Goal: Information Seeking & Learning: Learn about a topic

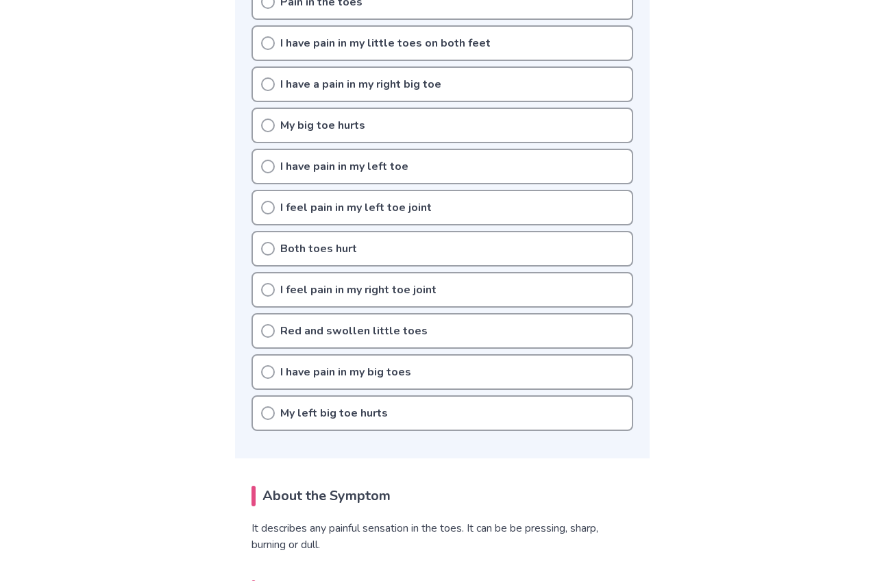
scroll to position [468, 0]
click at [263, 365] on icon at bounding box center [268, 372] width 14 height 14
click at [284, 414] on p "My left big toe hurts" at bounding box center [334, 412] width 108 height 16
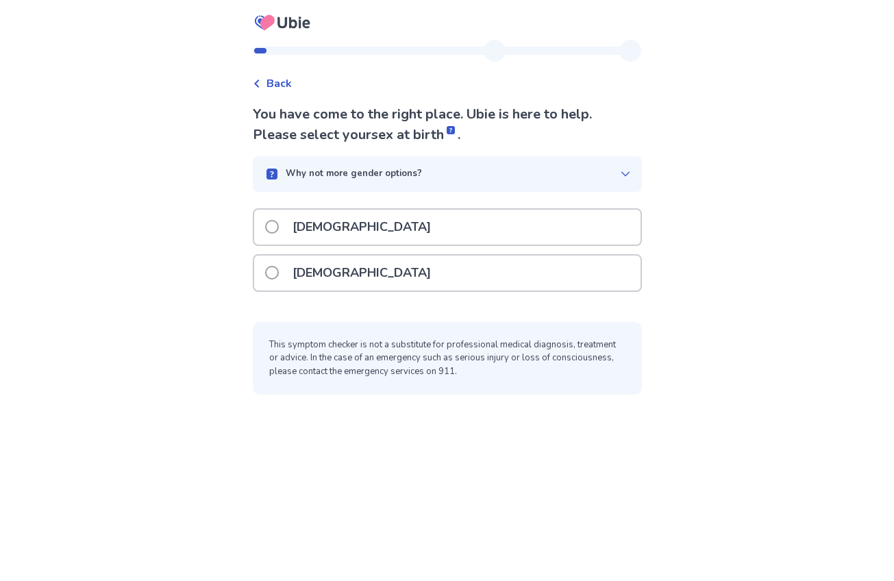
click at [287, 280] on label "[DEMOGRAPHIC_DATA]" at bounding box center [352, 273] width 174 height 35
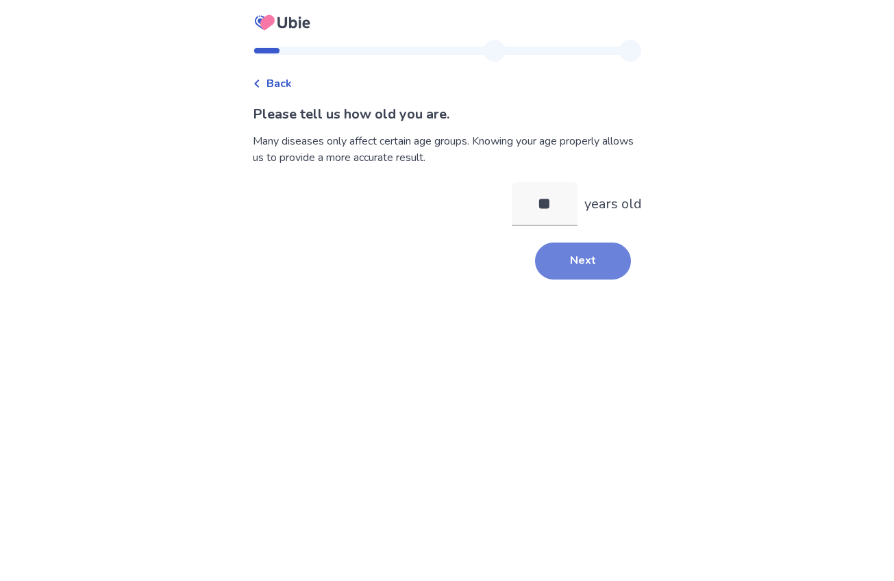
type input "**"
click at [572, 275] on button "Next" at bounding box center [583, 261] width 96 height 37
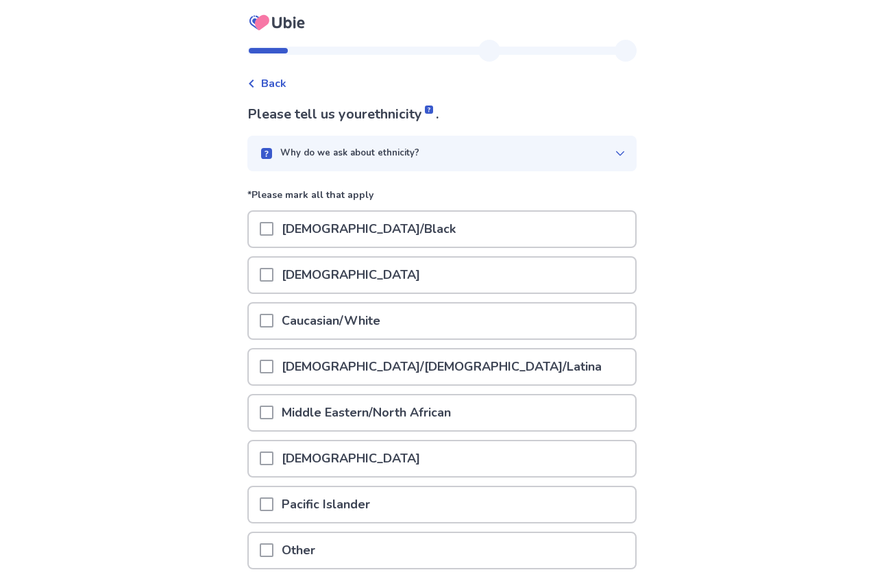
click at [347, 322] on p "Caucasian/White" at bounding box center [330, 321] width 115 height 35
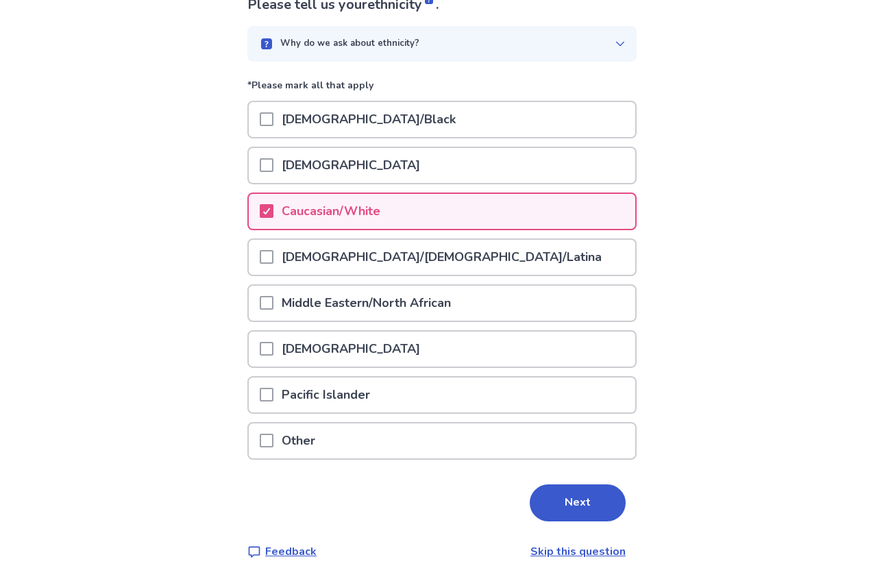
scroll to position [110, 0]
click at [573, 487] on button "Next" at bounding box center [578, 502] width 96 height 37
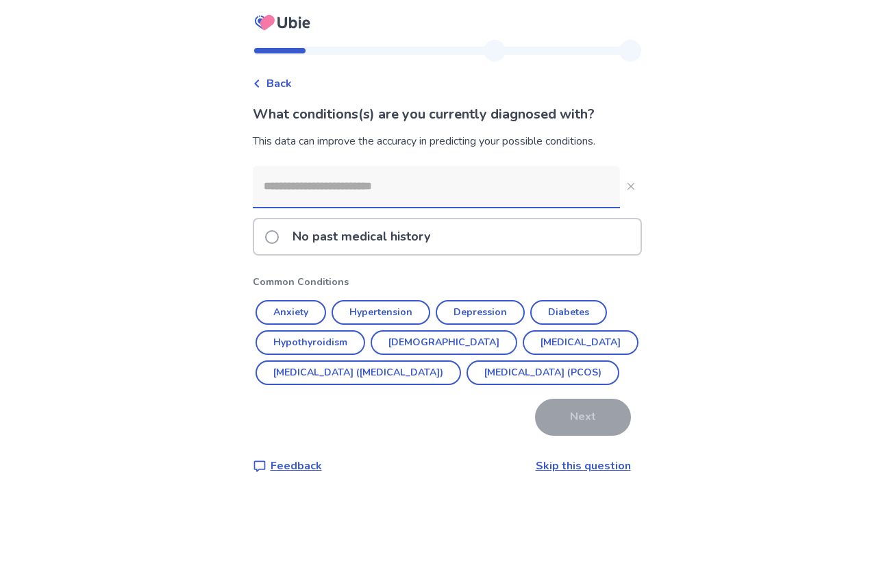
click at [275, 219] on label "No past medical history" at bounding box center [351, 236] width 173 height 35
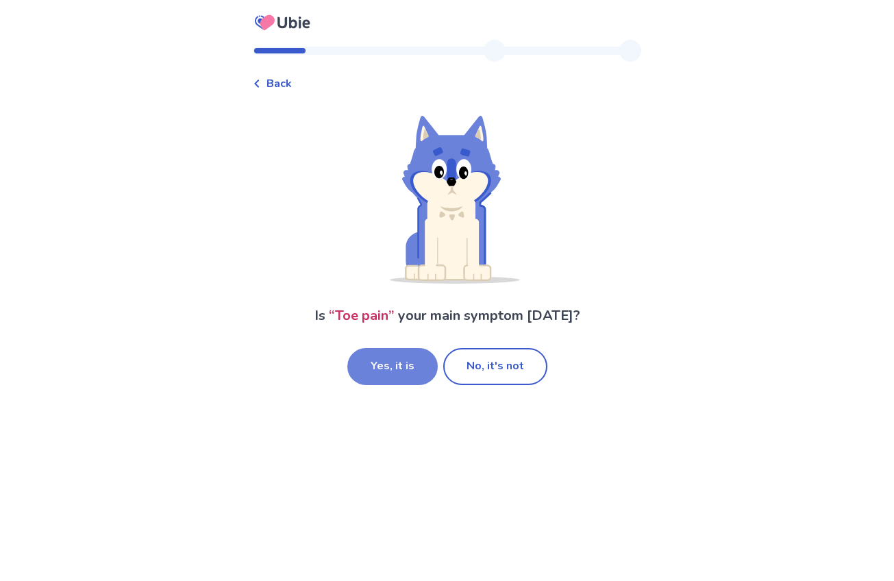
click at [408, 376] on button "Yes, it is" at bounding box center [392, 366] width 90 height 37
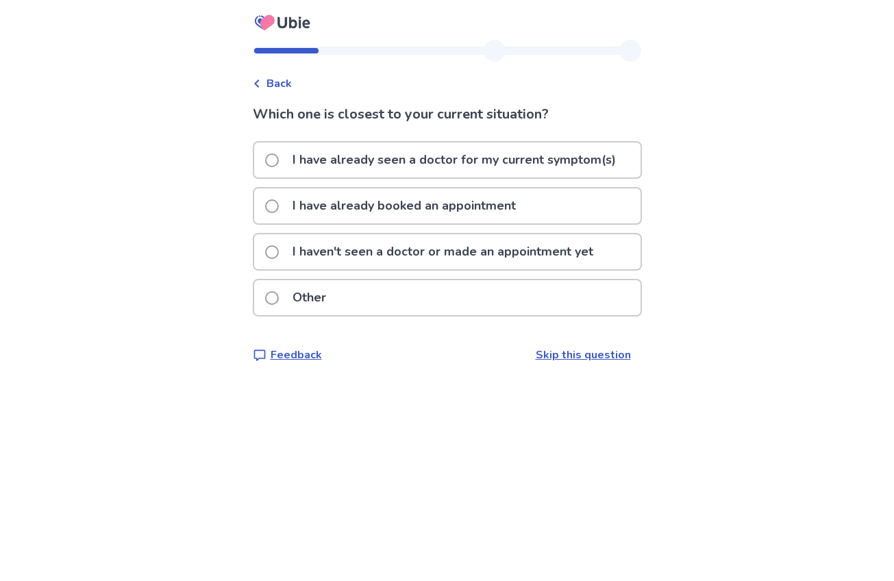
click at [278, 250] on span at bounding box center [272, 252] width 14 height 14
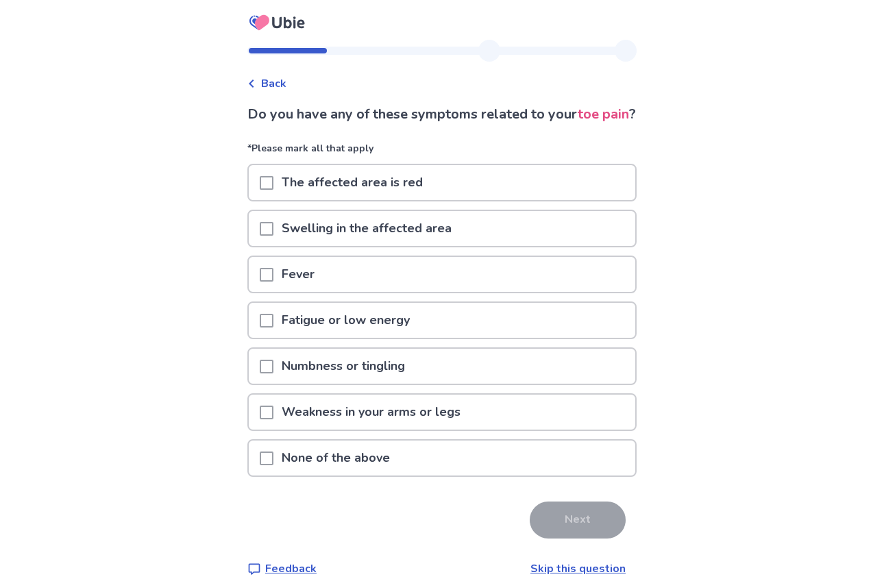
click at [332, 476] on p "None of the above" at bounding box center [335, 458] width 125 height 35
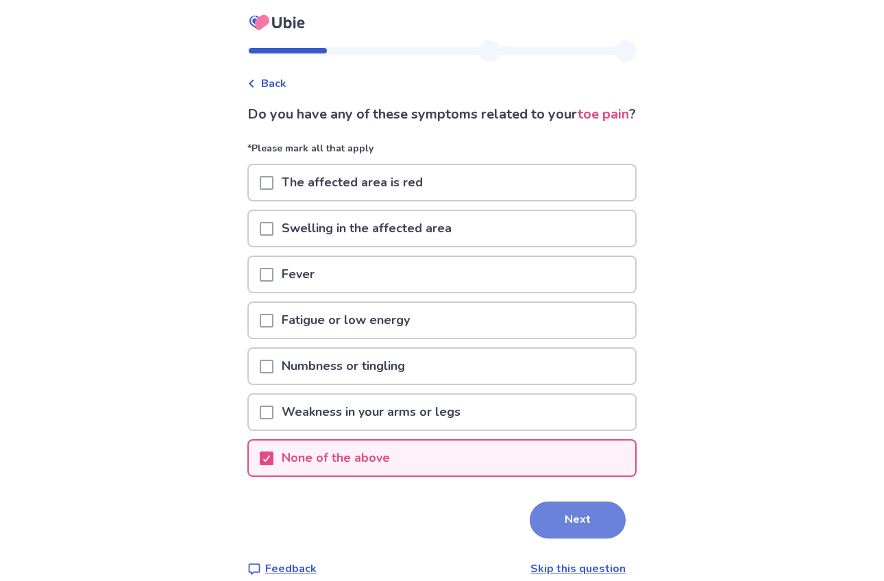
click at [573, 539] on button "Next" at bounding box center [578, 520] width 96 height 37
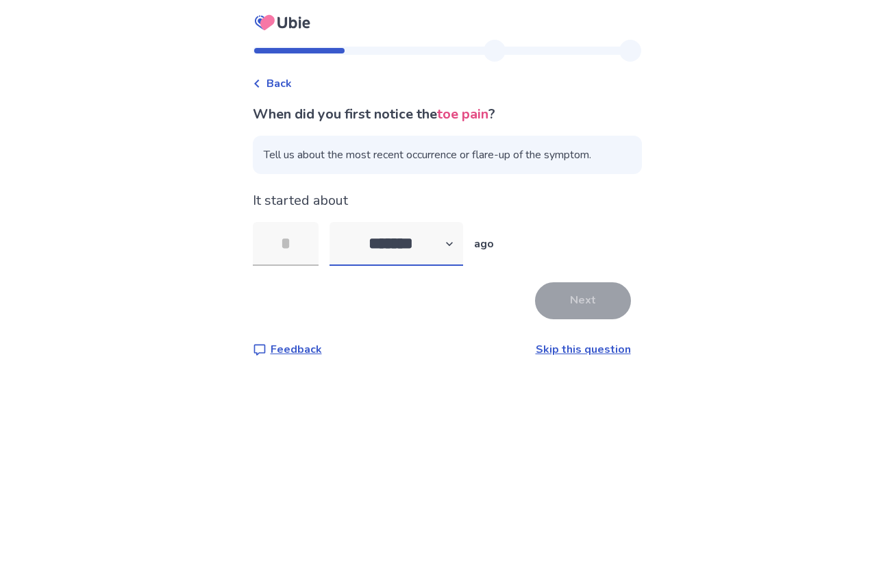
click at [426, 245] on select "******* ****** ******* ******** *******" at bounding box center [397, 244] width 134 height 44
select select "*"
click at [337, 222] on select "******* ****** ******* ******** *******" at bounding box center [397, 244] width 134 height 44
click at [315, 241] on input "tel" at bounding box center [286, 244] width 66 height 44
type input "*"
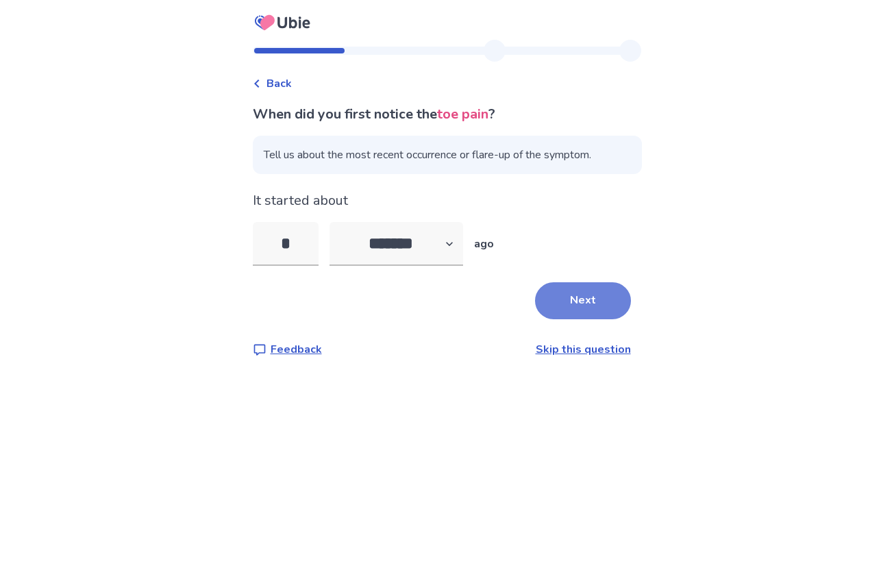
click at [596, 302] on button "Next" at bounding box center [583, 300] width 96 height 37
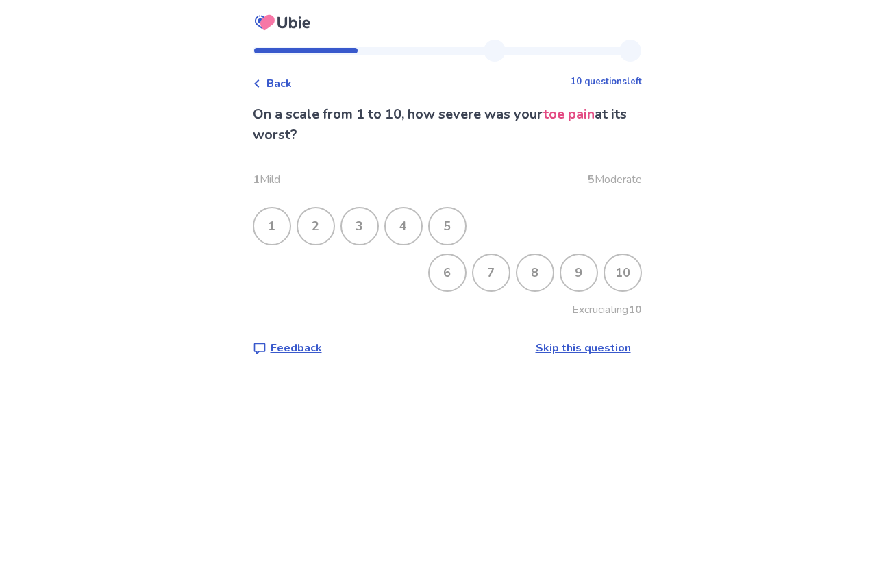
click at [536, 276] on div "8" at bounding box center [535, 273] width 36 height 36
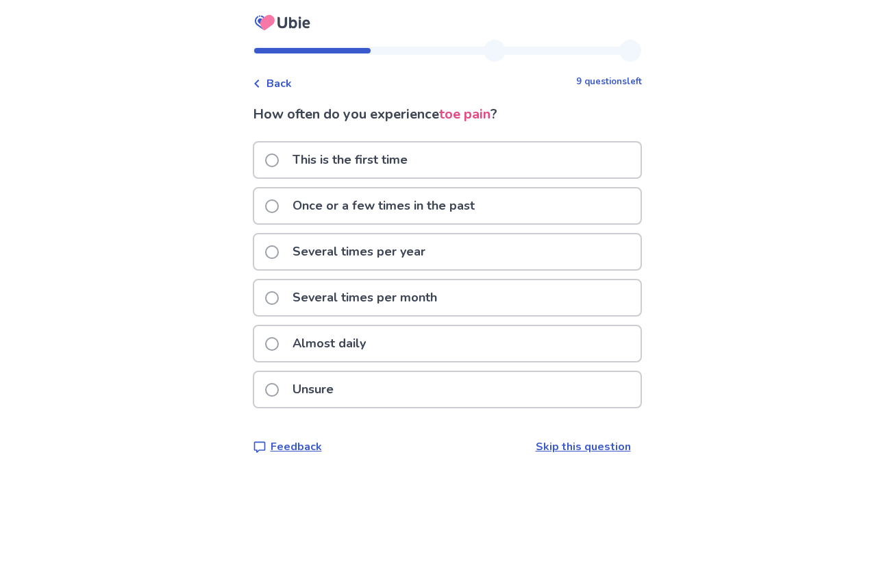
click at [312, 346] on p "Almost daily" at bounding box center [329, 343] width 90 height 35
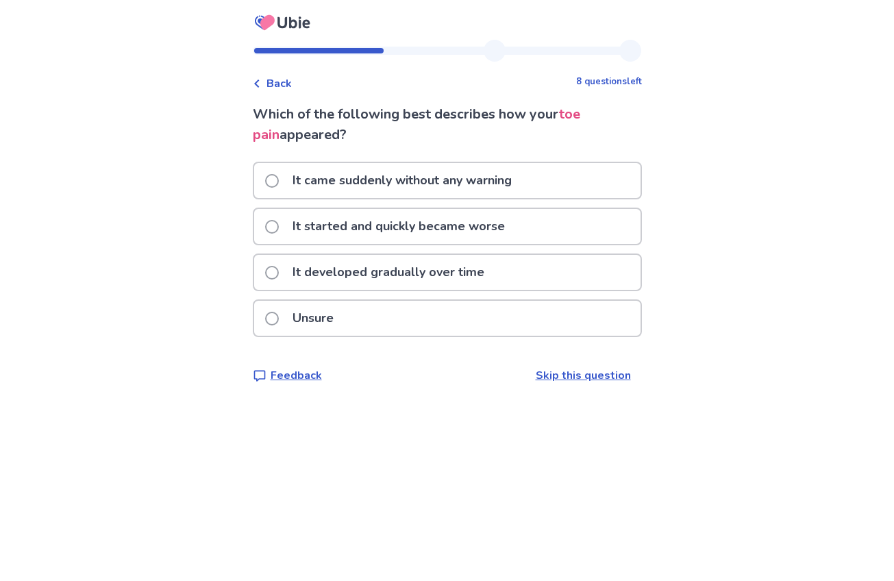
click at [461, 184] on p "It came suddenly without any warning" at bounding box center [402, 180] width 236 height 35
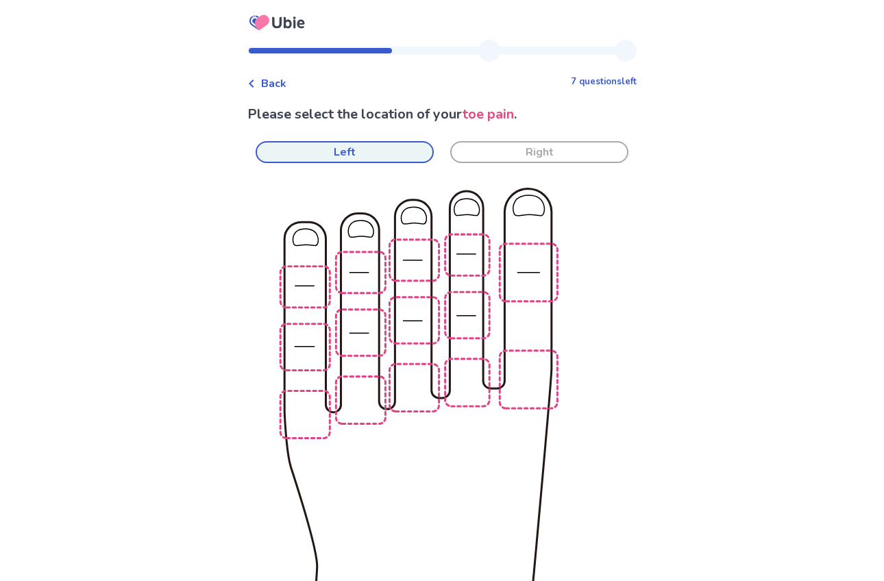
click at [361, 151] on button "Left" at bounding box center [345, 152] width 178 height 22
click at [533, 273] on img at bounding box center [597, 432] width 779 height 527
click at [520, 371] on img at bounding box center [597, 432] width 779 height 527
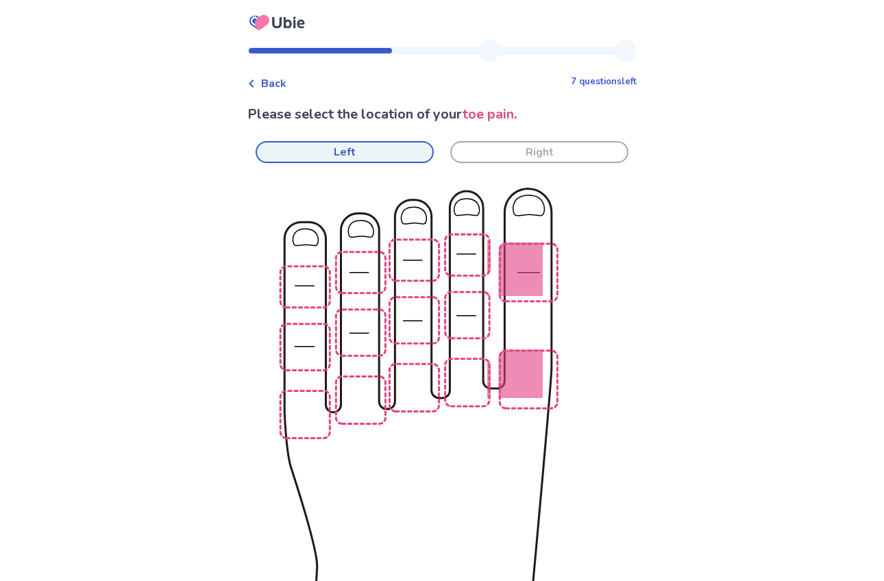
click at [528, 269] on img at bounding box center [597, 432] width 779 height 527
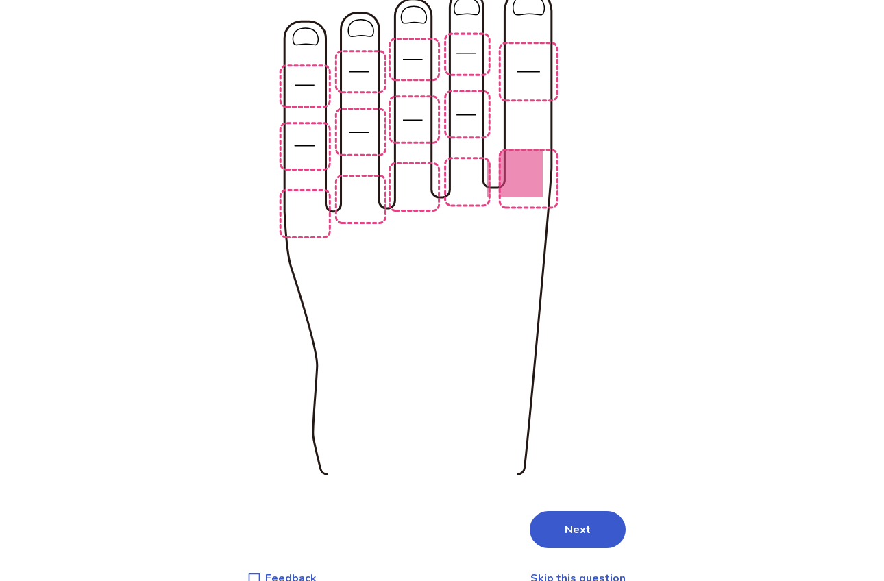
scroll to position [206, 0]
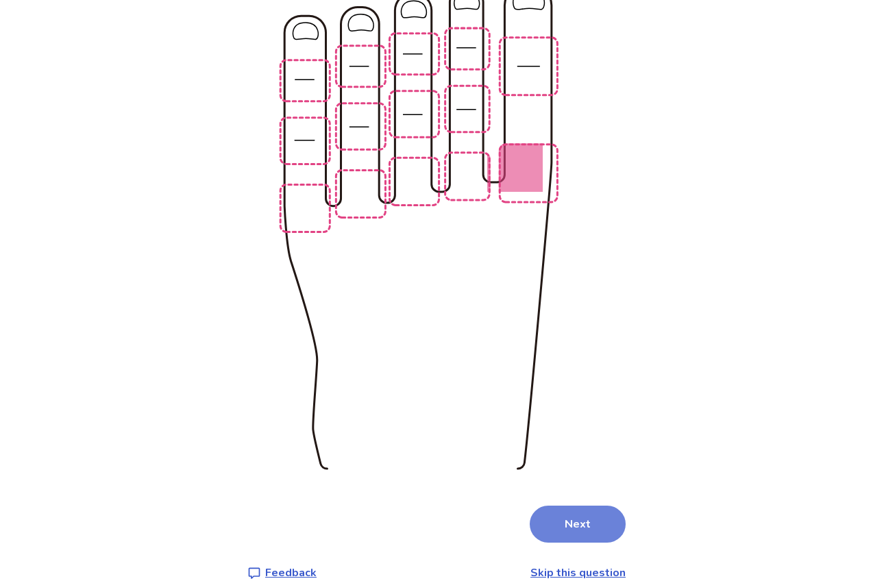
click at [586, 506] on button "Next" at bounding box center [578, 524] width 96 height 37
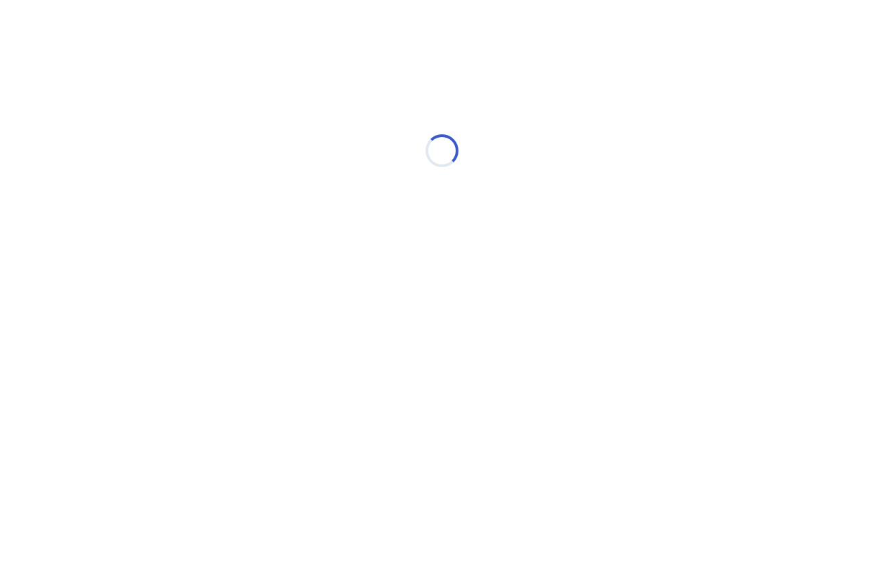
scroll to position [0, 0]
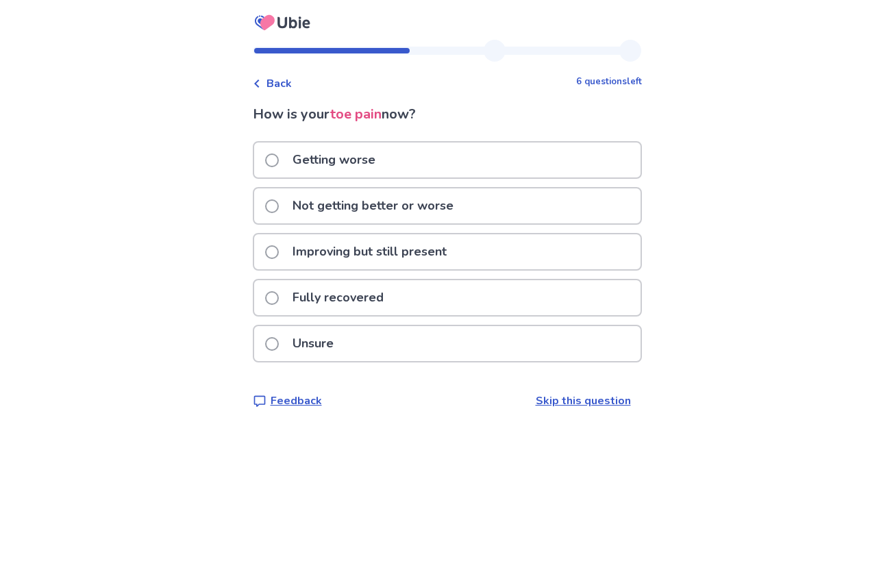
click at [330, 206] on p "Not getting better or worse" at bounding box center [373, 205] width 178 height 35
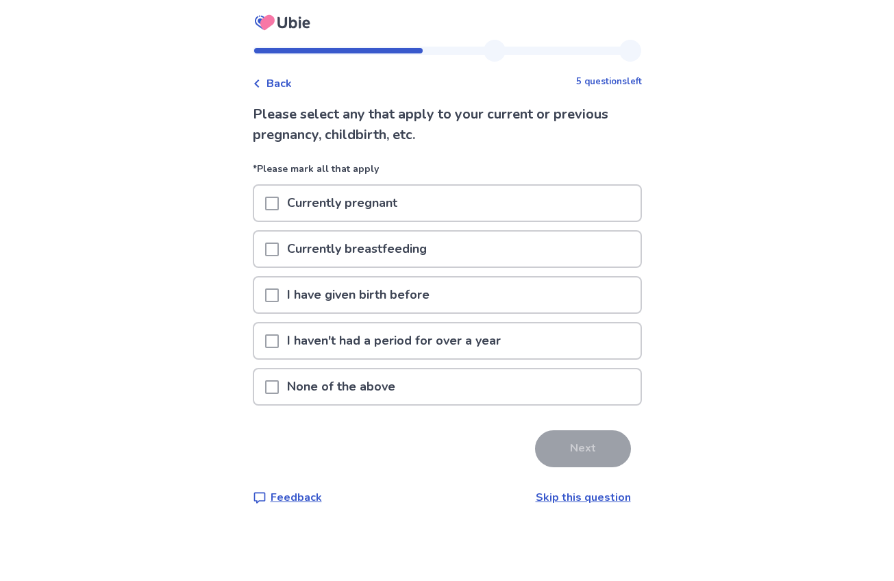
click at [358, 387] on p "None of the above" at bounding box center [341, 386] width 125 height 35
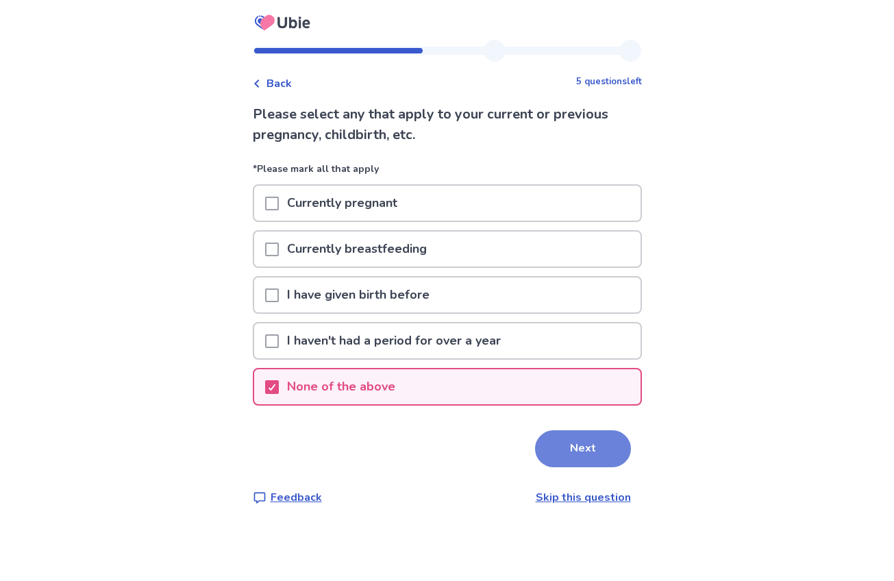
click at [580, 449] on button "Next" at bounding box center [583, 448] width 96 height 37
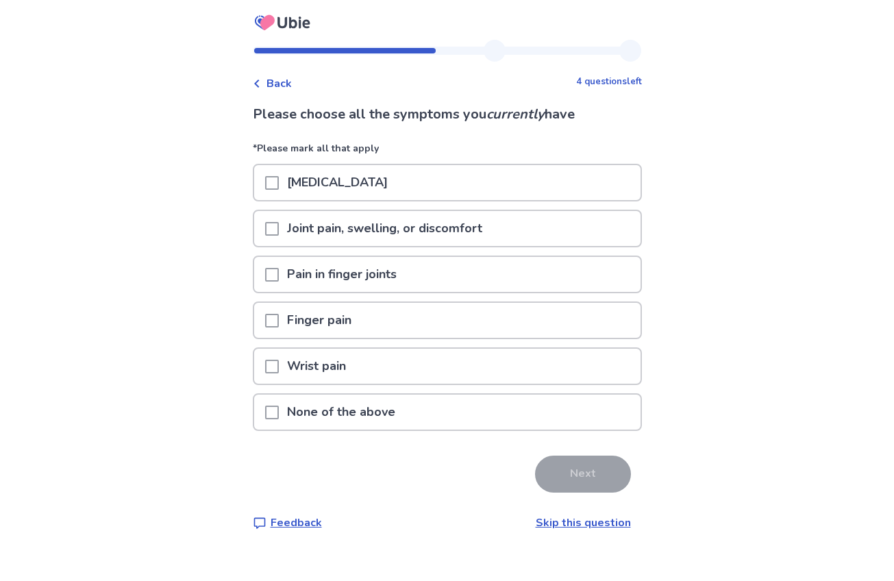
click at [379, 415] on p "None of the above" at bounding box center [341, 412] width 125 height 35
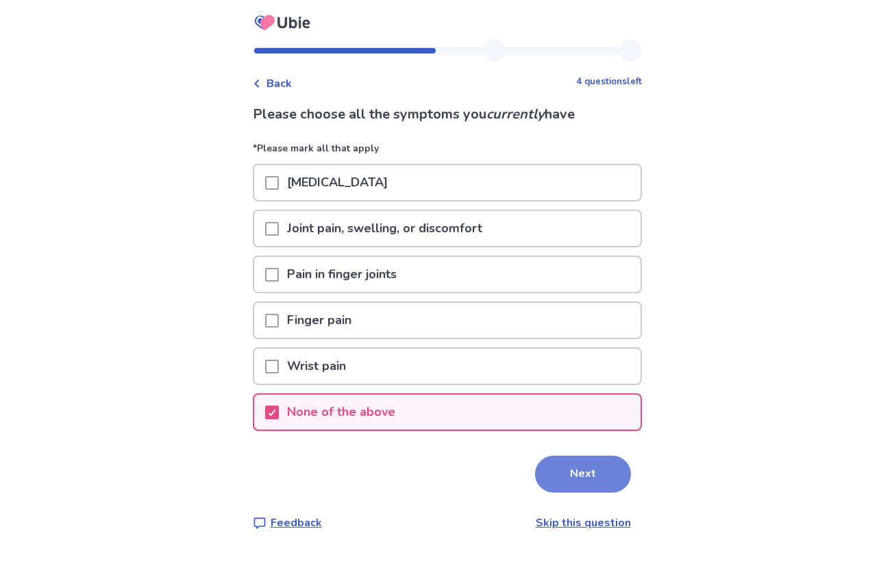
click at [582, 477] on button "Next" at bounding box center [583, 474] width 96 height 37
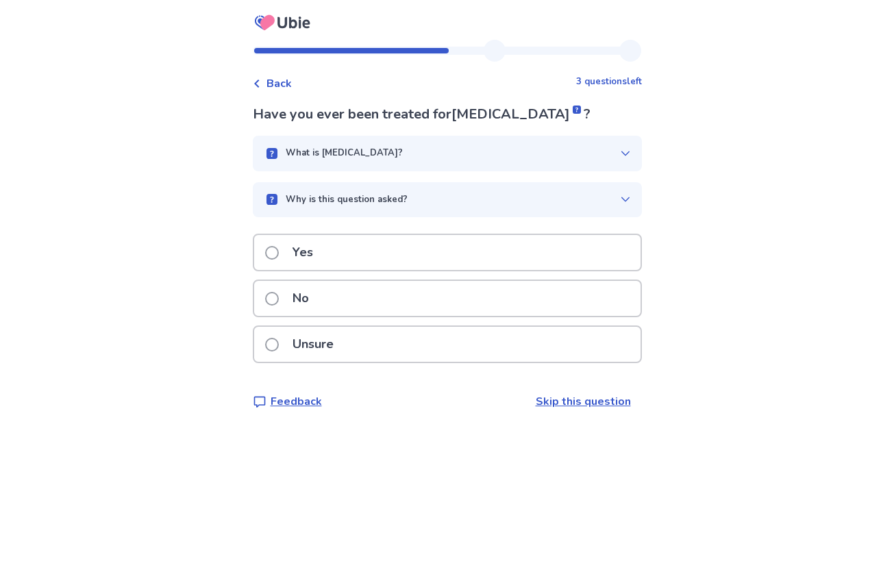
click at [361, 302] on div "No" at bounding box center [447, 298] width 387 height 35
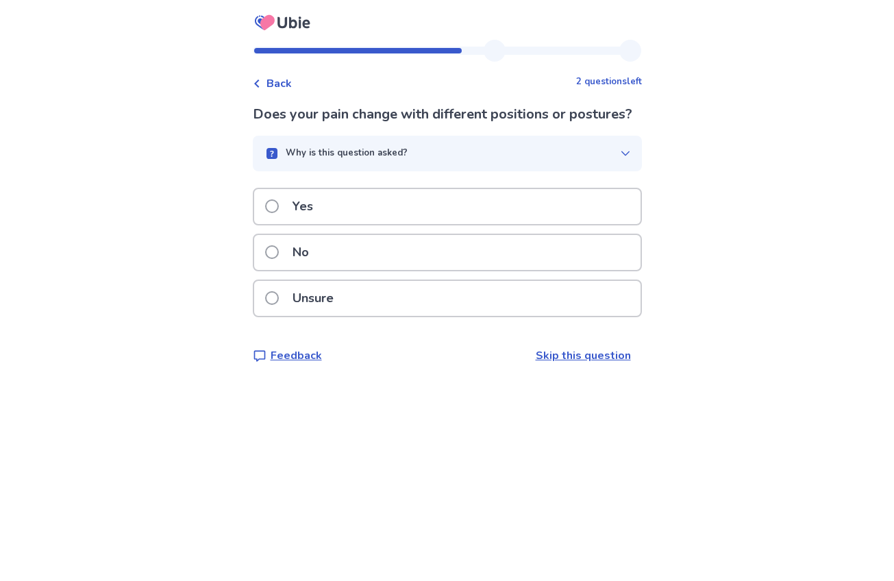
click at [333, 270] on div "No" at bounding box center [447, 252] width 387 height 35
click at [621, 152] on icon "button" at bounding box center [625, 153] width 8 height 5
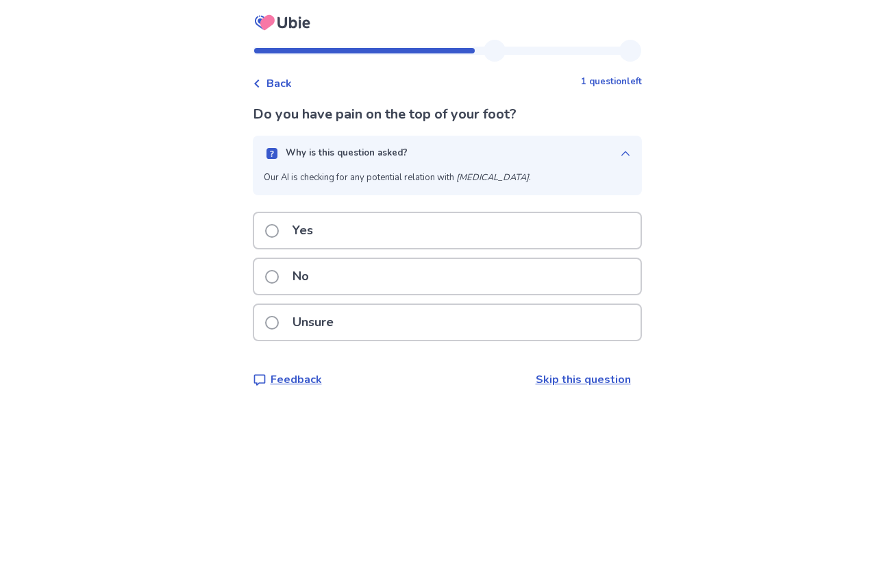
click at [620, 152] on icon "button" at bounding box center [625, 153] width 11 height 11
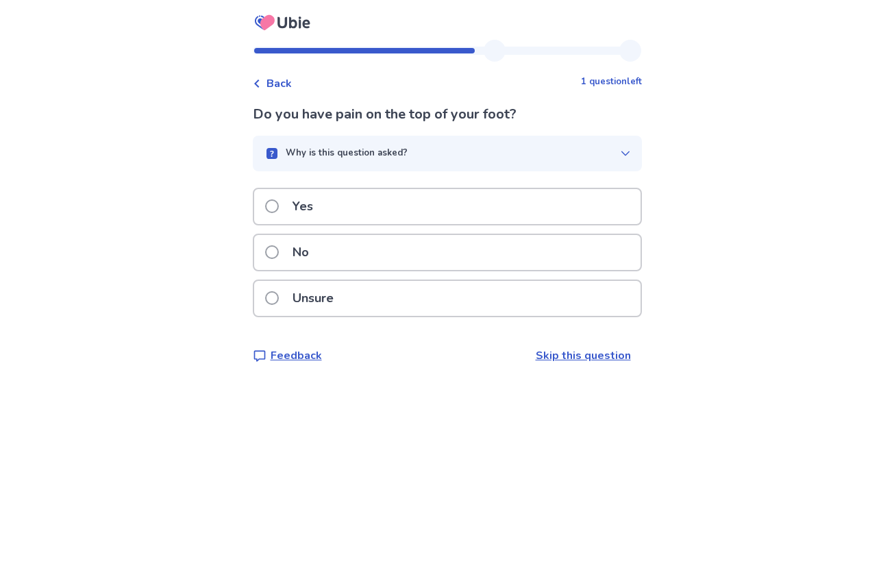
click at [452, 307] on div "Unsure" at bounding box center [447, 298] width 387 height 35
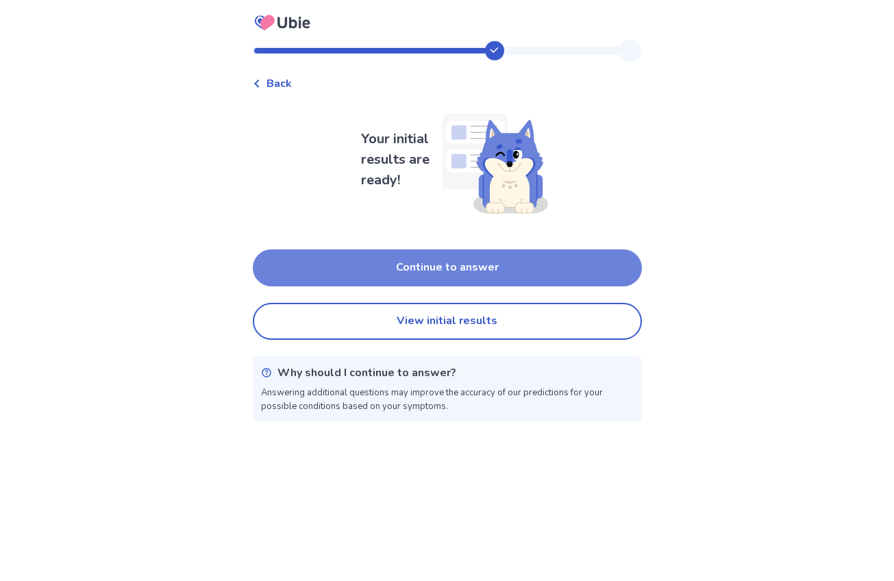
click at [487, 265] on button "Continue to answer" at bounding box center [447, 267] width 389 height 37
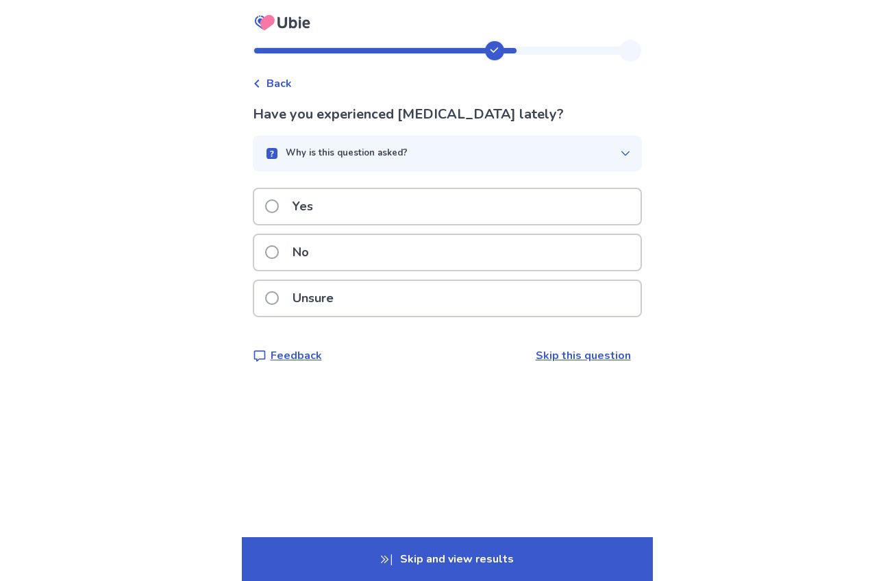
click at [463, 212] on div "Yes" at bounding box center [447, 206] width 387 height 35
click at [458, 247] on div "No" at bounding box center [447, 252] width 387 height 35
click at [459, 248] on div "No" at bounding box center [447, 252] width 387 height 35
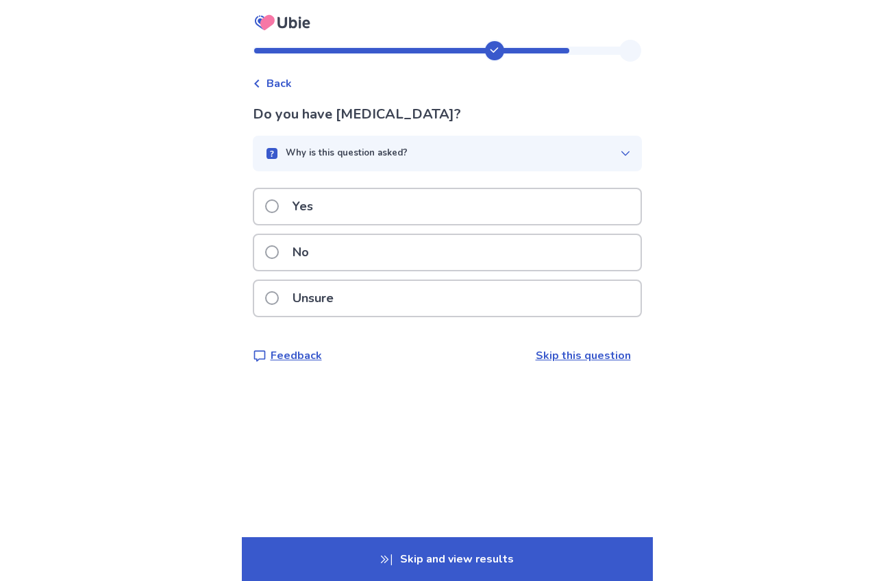
click at [289, 85] on span "Back" at bounding box center [279, 83] width 25 height 16
click at [370, 298] on div "Unsure" at bounding box center [447, 298] width 387 height 35
click at [457, 259] on div "No" at bounding box center [447, 252] width 387 height 35
click at [457, 256] on div "No" at bounding box center [447, 252] width 387 height 35
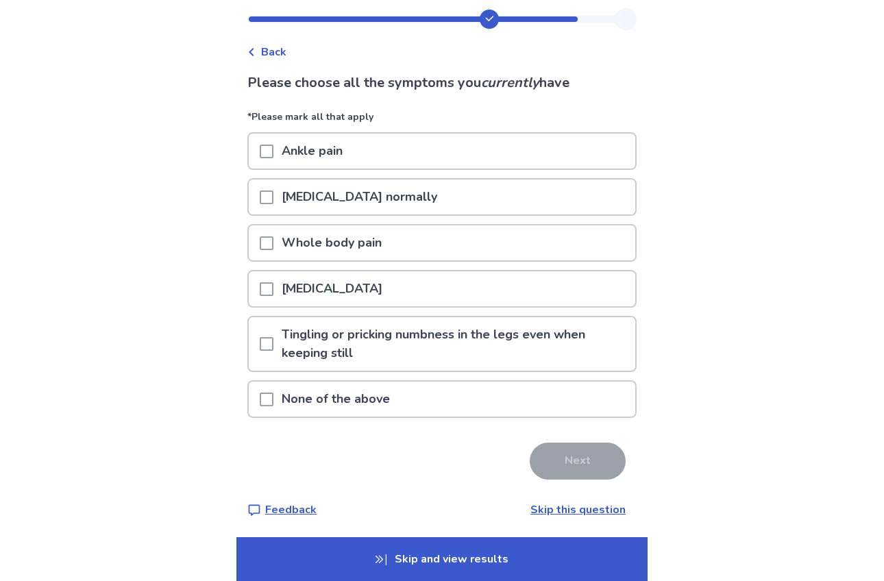
scroll to position [34, 0]
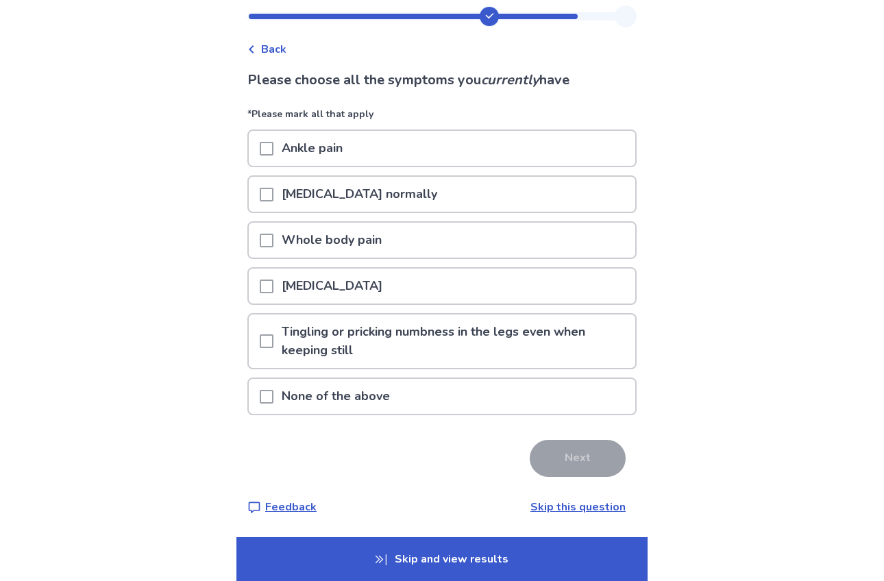
click at [476, 402] on div "None of the above" at bounding box center [442, 396] width 387 height 35
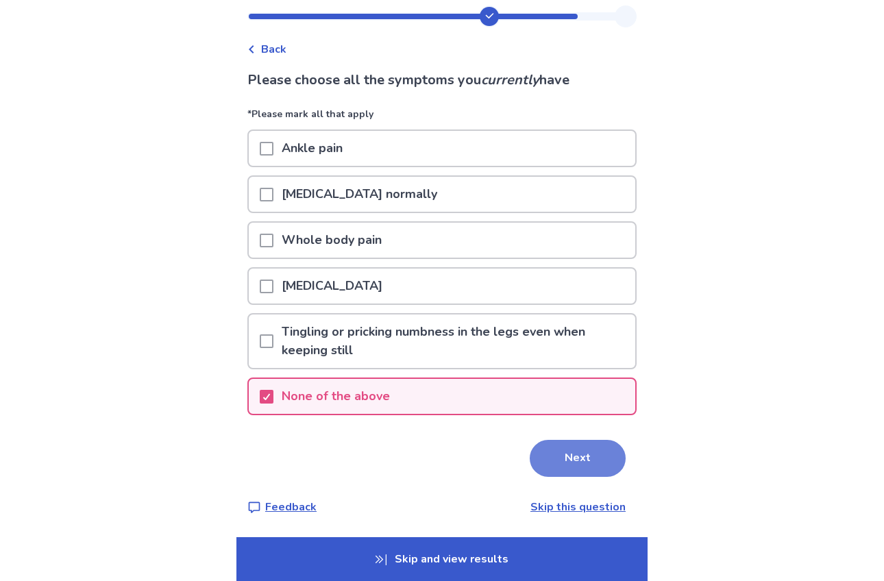
click at [585, 454] on button "Next" at bounding box center [578, 458] width 96 height 37
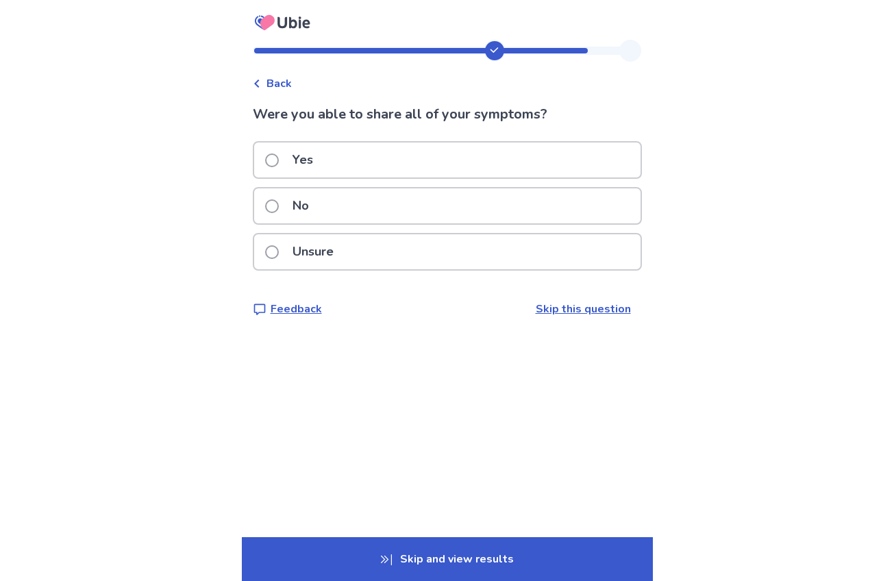
click at [469, 167] on div "Yes" at bounding box center [447, 160] width 387 height 35
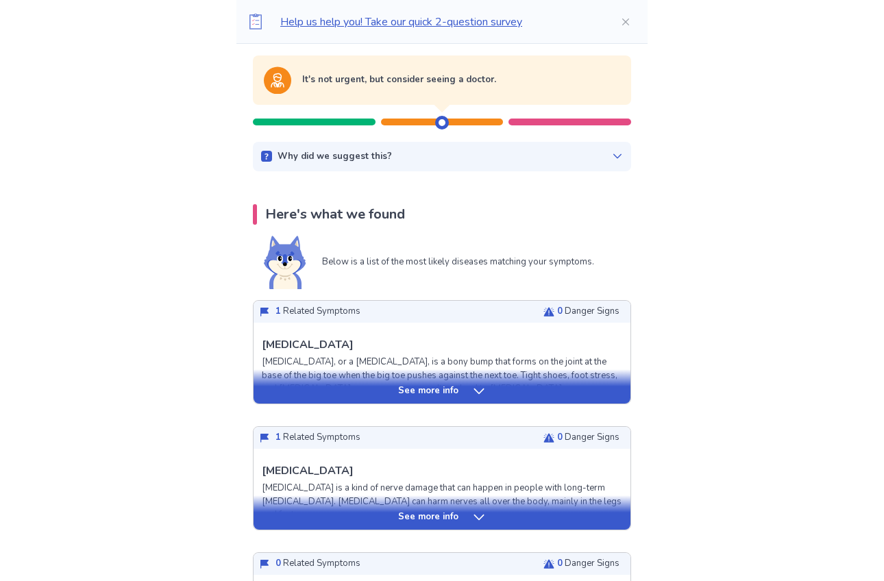
scroll to position [202, 0]
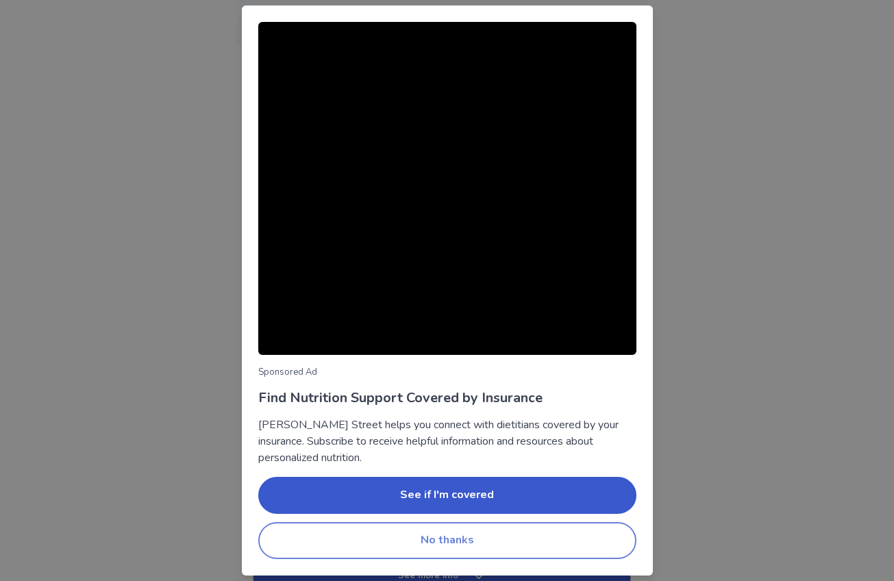
click at [535, 535] on button "No thanks" at bounding box center [447, 540] width 378 height 37
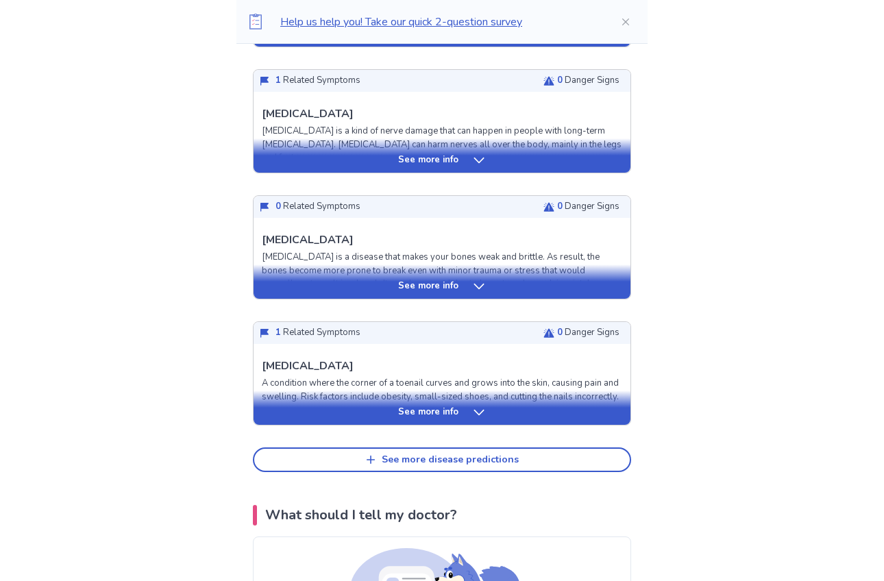
scroll to position [508, 0]
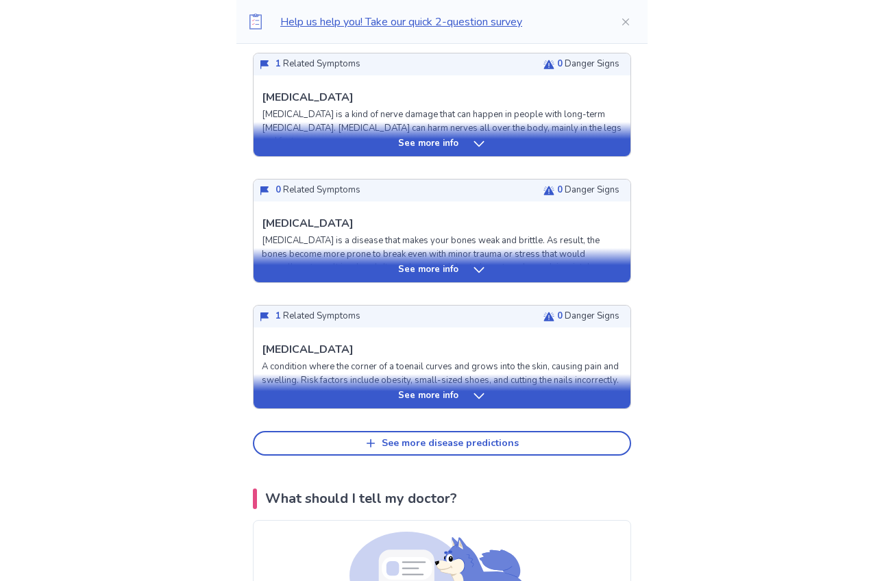
click at [461, 147] on div "See more info" at bounding box center [442, 144] width 377 height 14
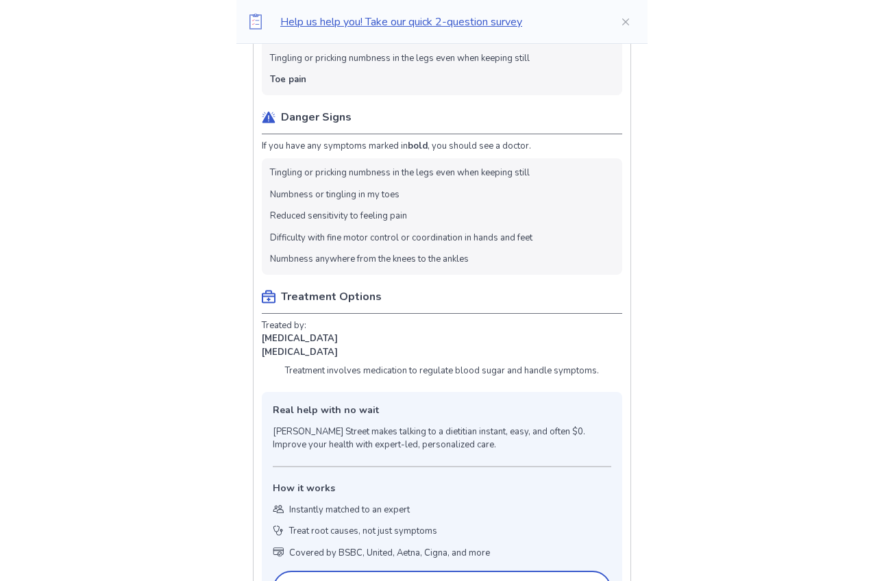
scroll to position [796, 0]
